Goal: Task Accomplishment & Management: Use online tool/utility

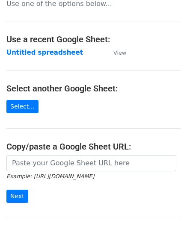
scroll to position [86, 0]
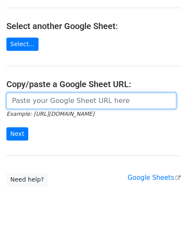
click at [27, 101] on input "url" at bounding box center [91, 101] width 170 height 16
paste input "[URL][DOMAIN_NAME]"
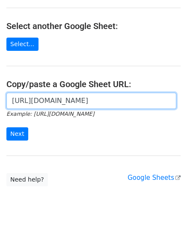
scroll to position [0, 170]
type input "[URL][DOMAIN_NAME]"
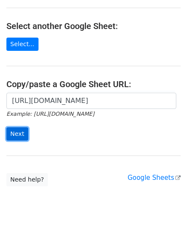
click at [18, 136] on input "Next" at bounding box center [17, 134] width 22 height 13
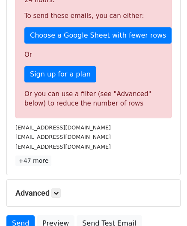
scroll to position [289, 0]
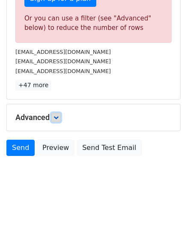
click at [59, 115] on icon at bounding box center [55, 117] width 5 height 5
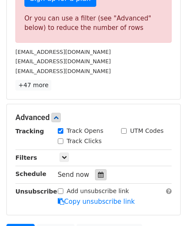
click at [98, 172] on icon at bounding box center [101, 175] width 6 height 6
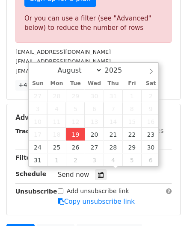
type input "[DATE] 12:00"
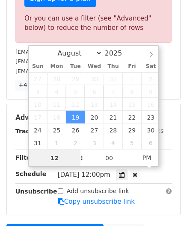
scroll to position [233, 0]
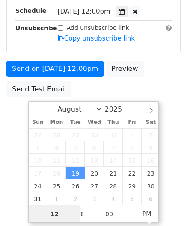
paste input "3"
type input "3"
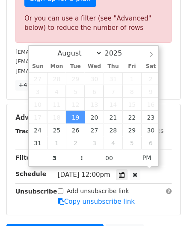
type input "[DATE] 15:00"
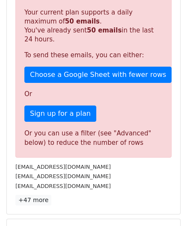
scroll to position [317, 0]
